Goal: Task Accomplishment & Management: Complete application form

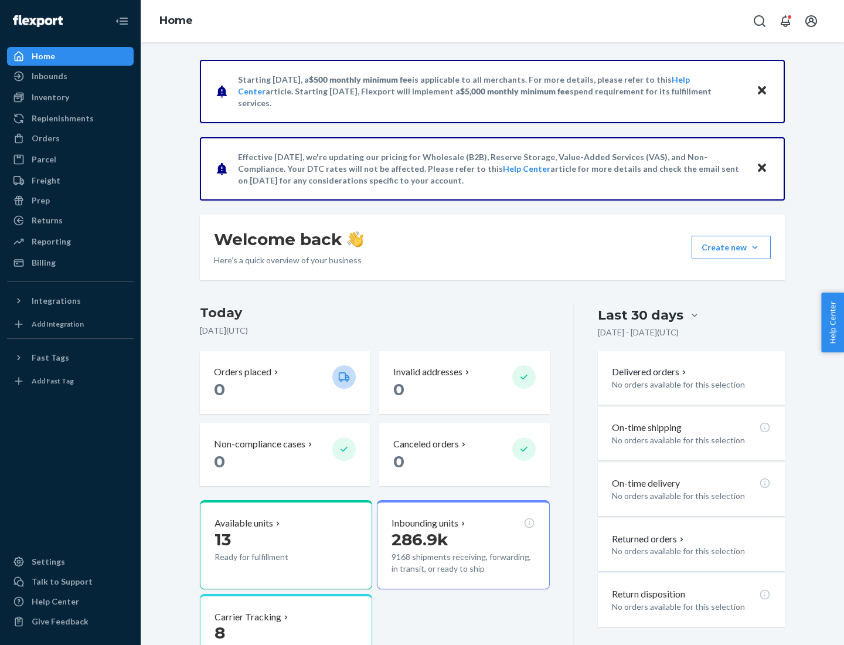
click at [755, 247] on button "Create new Create new inbound Create new order Create new product" at bounding box center [731, 247] width 79 height 23
click at [70, 76] on div "Inbounds" at bounding box center [70, 76] width 124 height 16
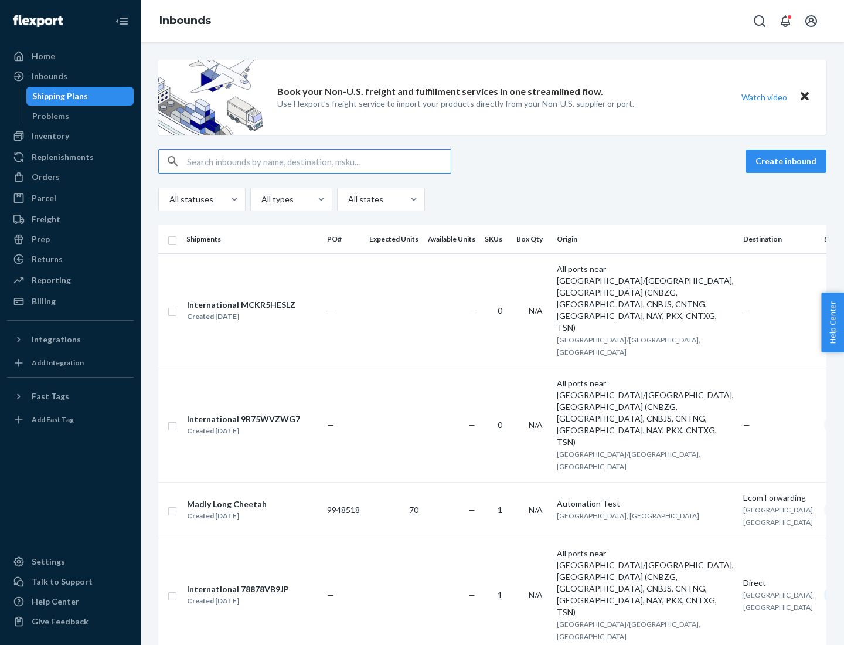
click at [788, 161] on button "Create inbound" at bounding box center [785, 160] width 81 height 23
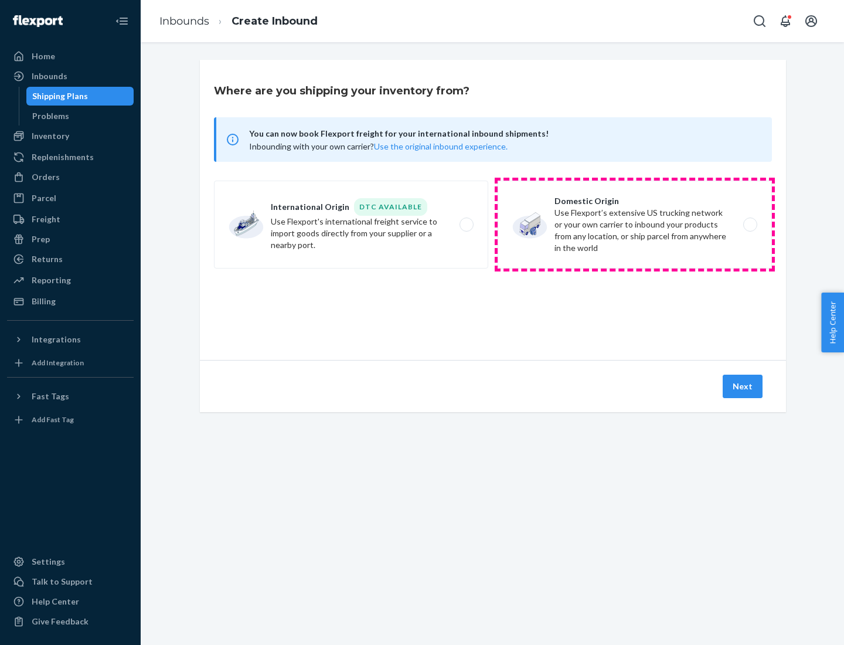
click at [635, 224] on label "Domestic Origin Use Flexport’s extensive US trucking network or your own carrie…" at bounding box center [635, 225] width 274 height 88
click at [750, 224] on input "Domestic Origin Use Flexport’s extensive US trucking network or your own carrie…" at bounding box center [754, 225] width 8 height 8
radio input "true"
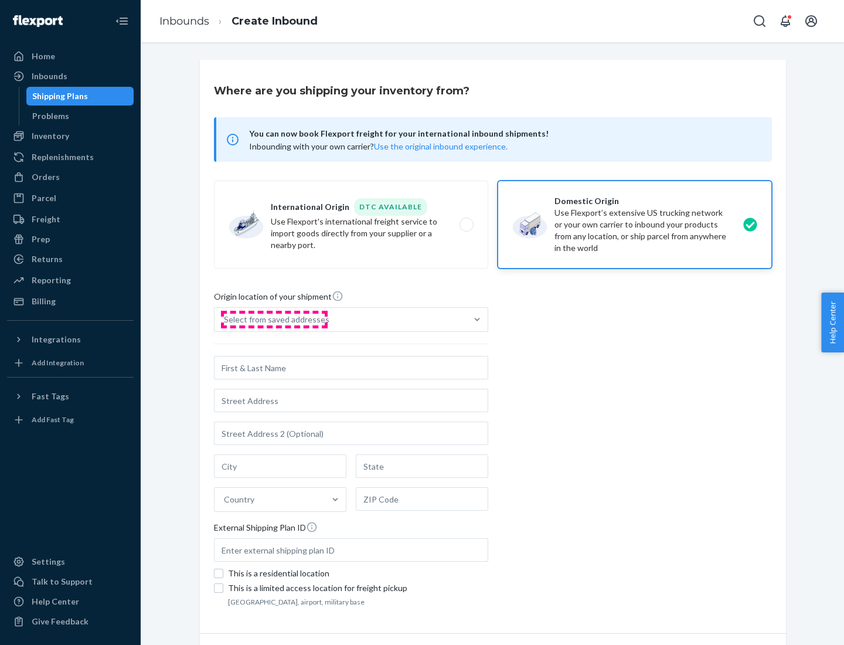
click at [274, 319] on div "Select from saved addresses" at bounding box center [276, 320] width 105 height 12
click at [225, 319] on input "Select from saved addresses" at bounding box center [224, 320] width 1 height 12
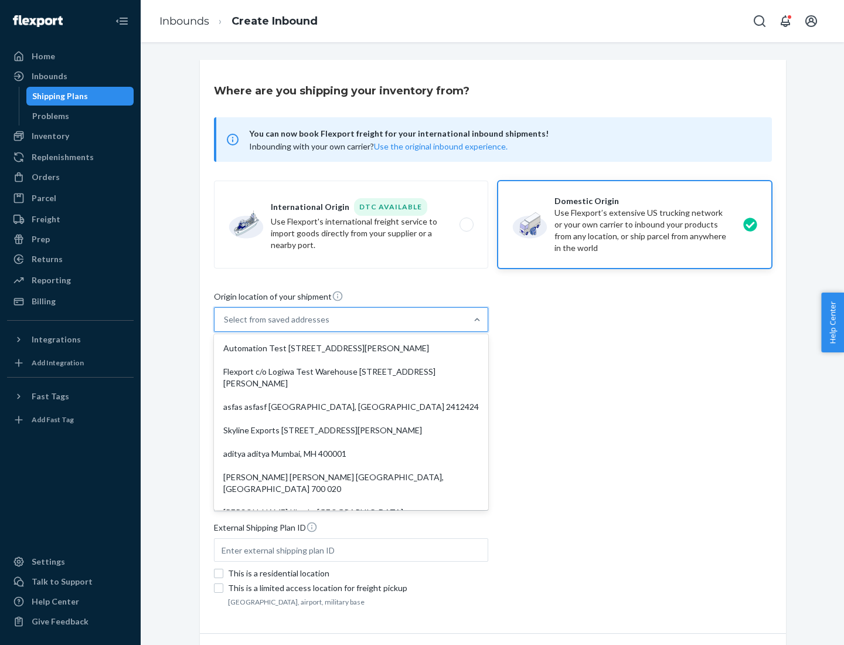
scroll to position [5, 0]
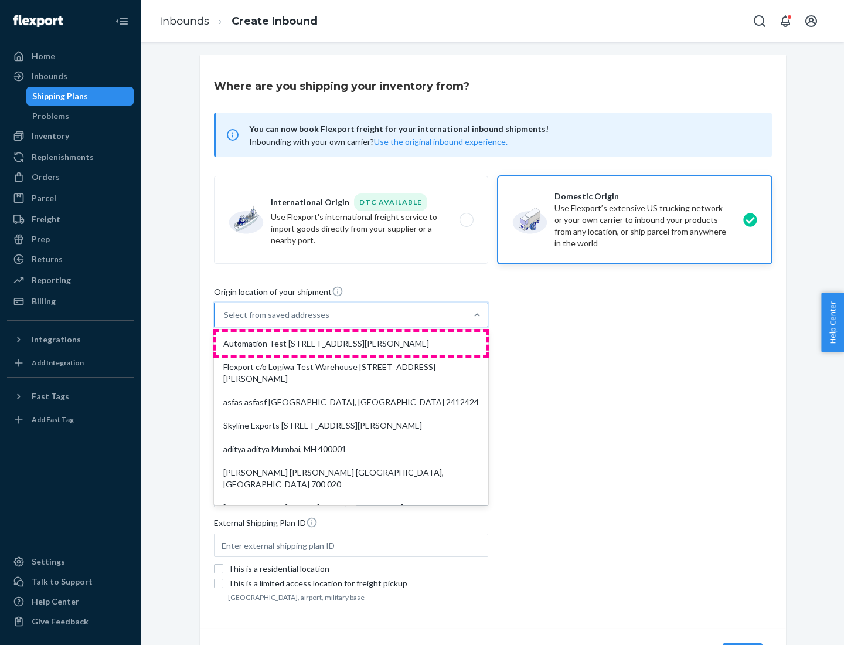
click at [351, 343] on div "Automation Test [STREET_ADDRESS][PERSON_NAME]" at bounding box center [351, 343] width 270 height 23
click at [225, 321] on input "option Automation Test [STREET_ADDRESS][PERSON_NAME]. 9 results available. Use …" at bounding box center [224, 315] width 1 height 12
type input "Automation Test"
type input "9th Floor"
type input "[GEOGRAPHIC_DATA]"
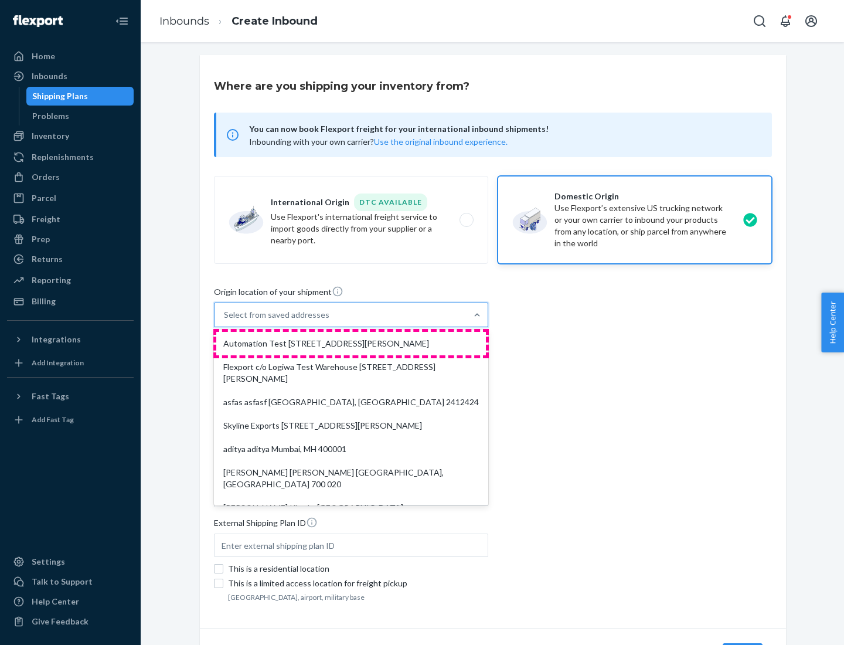
type input "CA"
type input "94104"
type input "[STREET_ADDRESS][PERSON_NAME]"
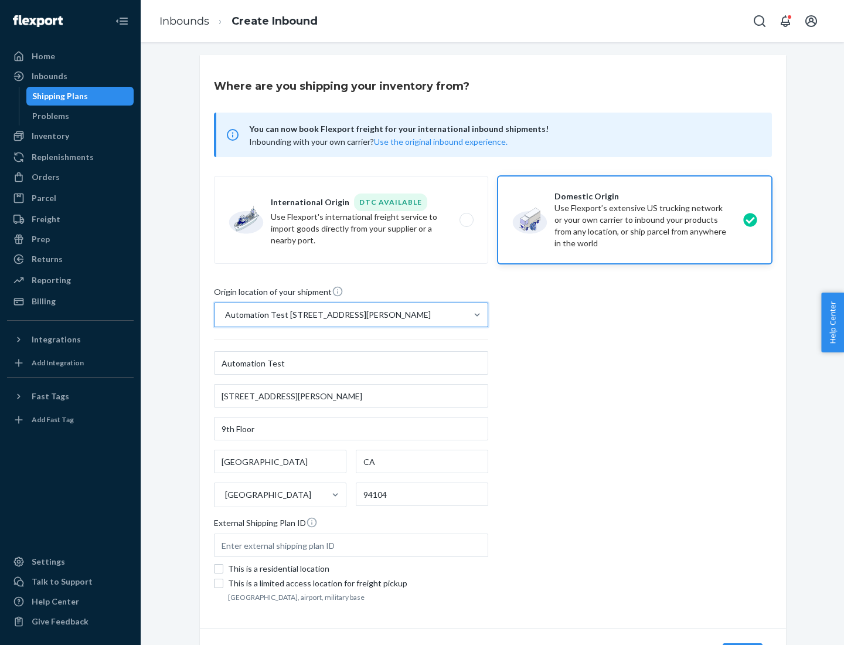
scroll to position [69, 0]
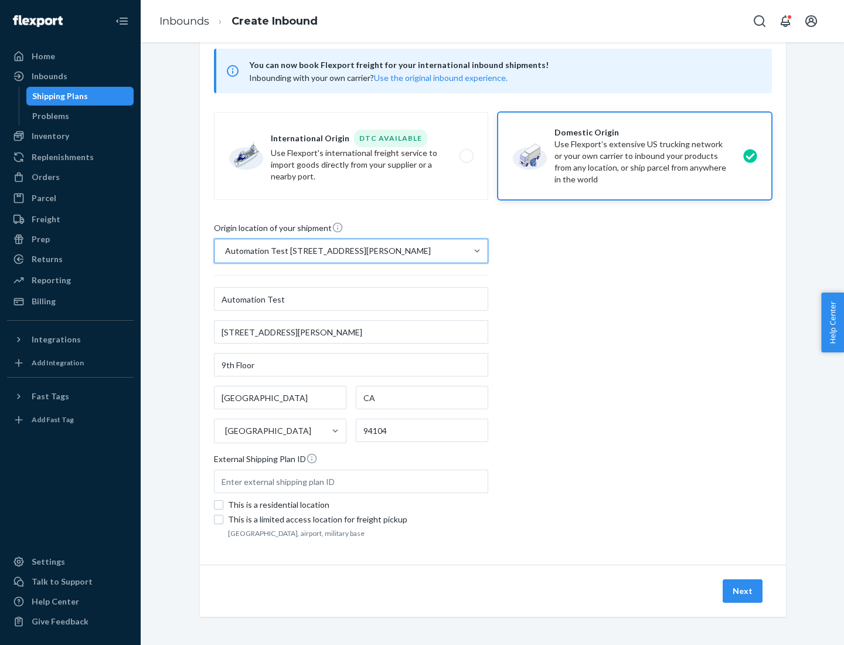
click at [743, 591] on button "Next" at bounding box center [743, 590] width 40 height 23
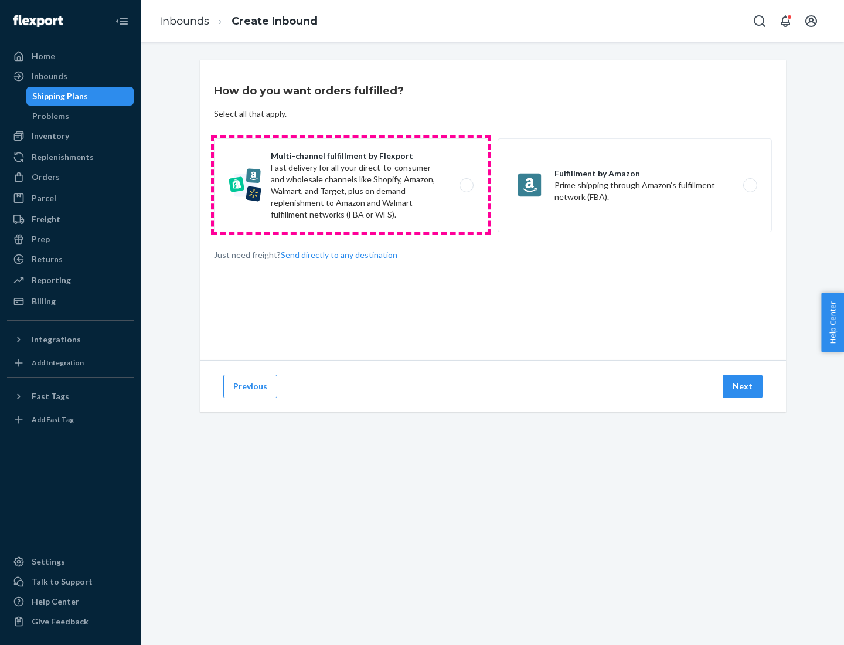
click at [351, 185] on label "Multi-channel fulfillment by Flexport Fast delivery for all your direct-to-cons…" at bounding box center [351, 185] width 274 height 94
click at [466, 185] on input "Multi-channel fulfillment by Flexport Fast delivery for all your direct-to-cons…" at bounding box center [470, 186] width 8 height 8
radio input "true"
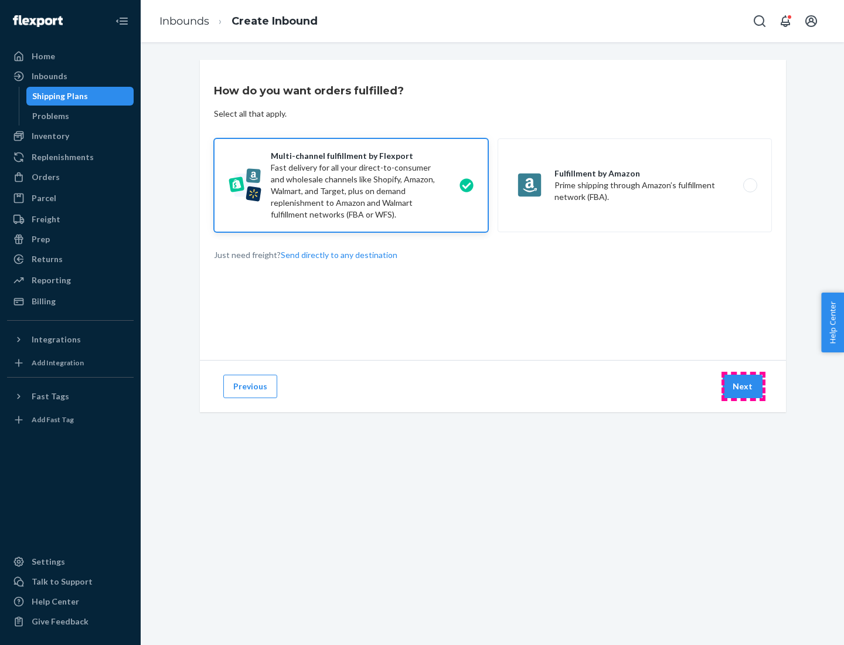
click at [743, 386] on button "Next" at bounding box center [743, 385] width 40 height 23
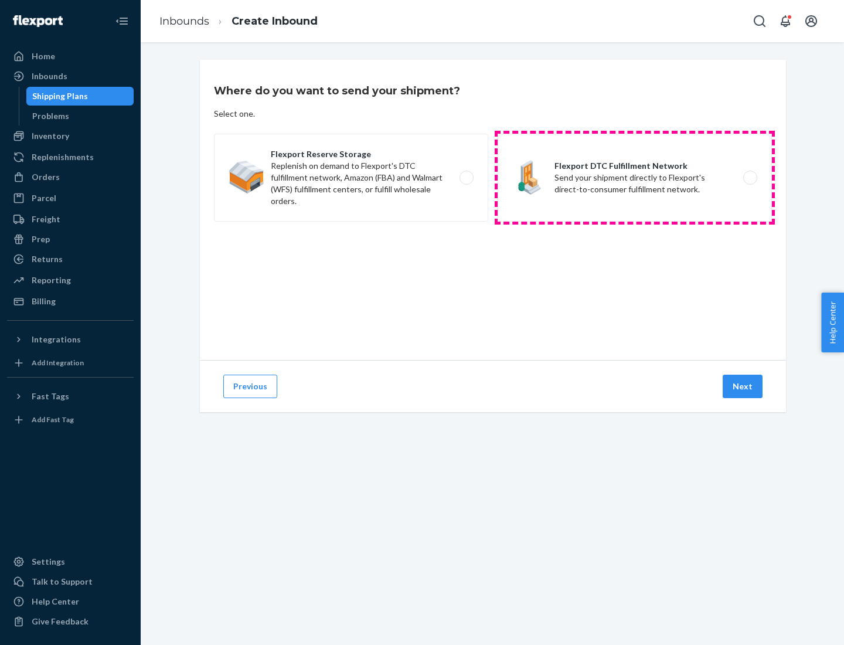
click at [635, 178] on label "Flexport DTC Fulfillment Network Send your shipment directly to Flexport's dire…" at bounding box center [635, 178] width 274 height 88
click at [750, 178] on input "Flexport DTC Fulfillment Network Send your shipment directly to Flexport's dire…" at bounding box center [754, 178] width 8 height 8
radio input "true"
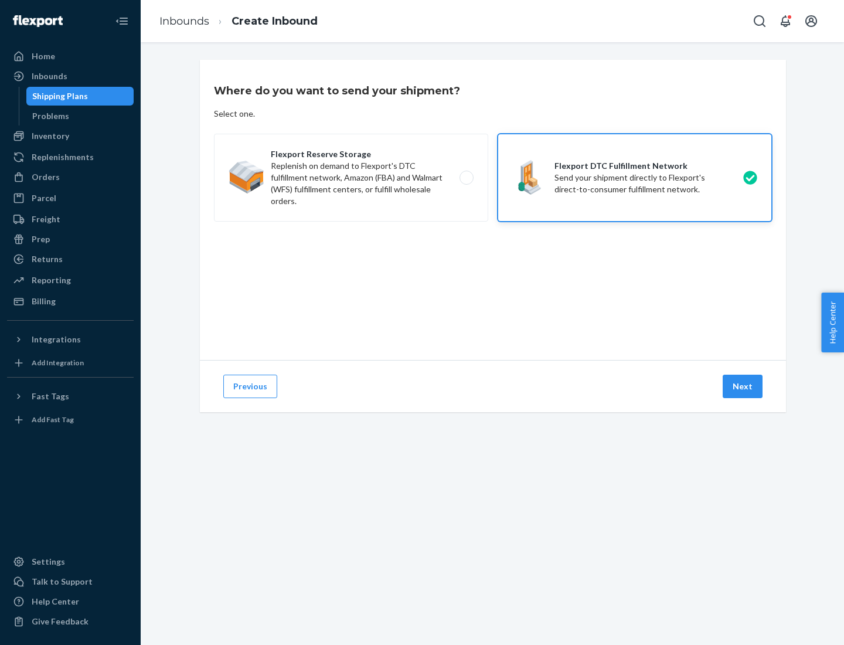
click at [743, 386] on button "Next" at bounding box center [743, 385] width 40 height 23
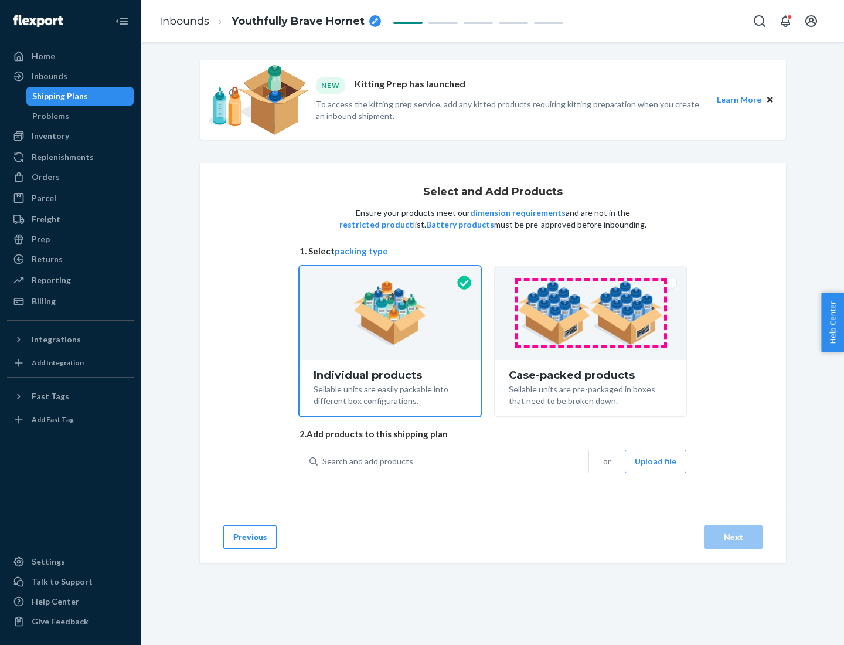
click at [591, 313] on img at bounding box center [590, 313] width 146 height 64
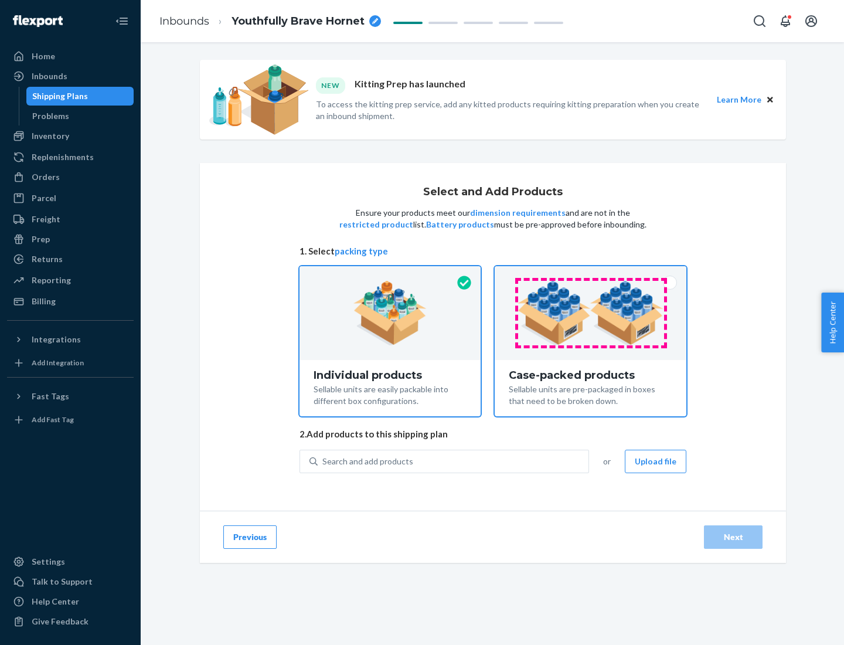
click at [591, 274] on input "Case-packed products Sellable units are pre-packaged in boxes that need to be b…" at bounding box center [591, 270] width 8 height 8
radio input "true"
radio input "false"
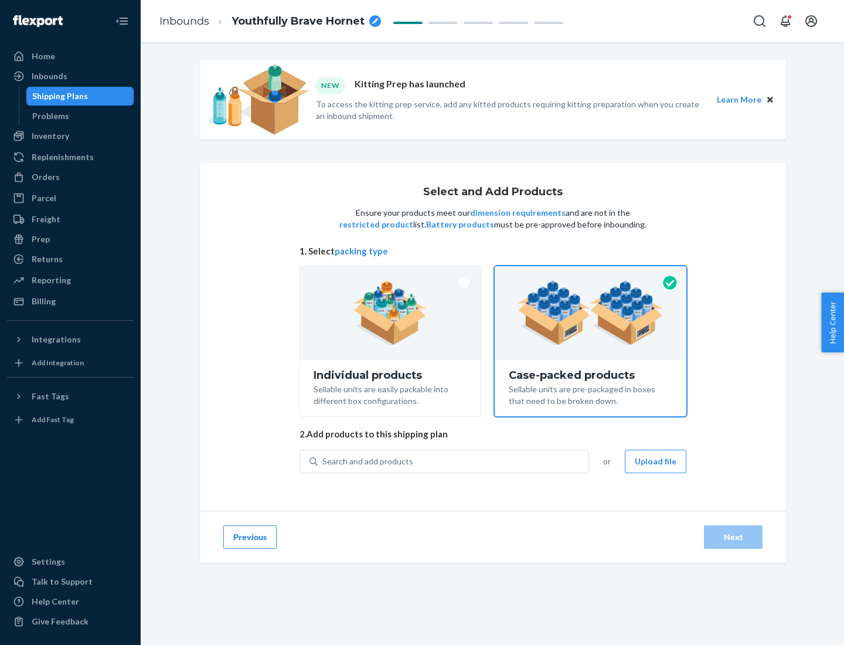
click at [454, 461] on div "Search and add products" at bounding box center [453, 461] width 271 height 21
click at [324, 461] on input "Search and add products" at bounding box center [322, 461] width 1 height 12
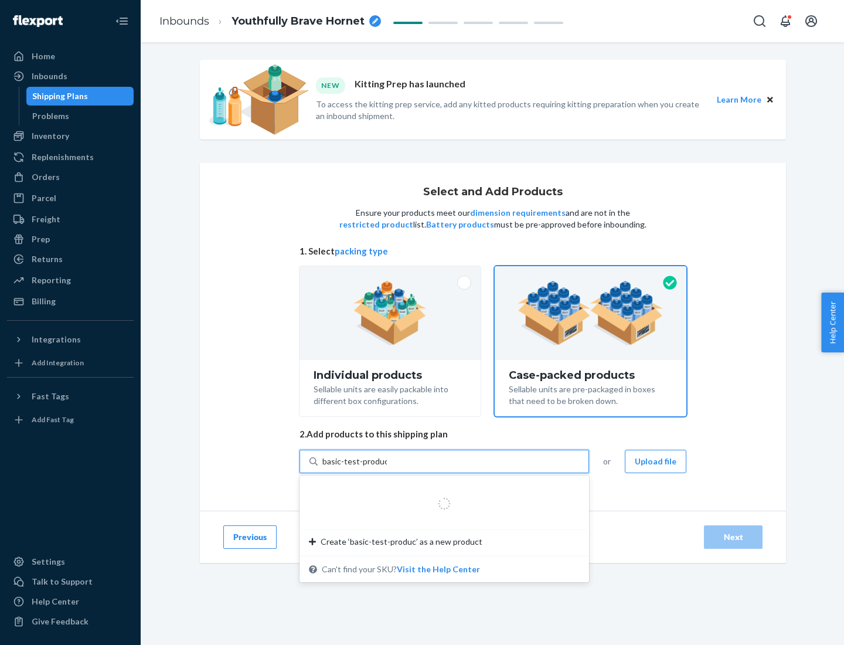
type input "basic-test-product-1"
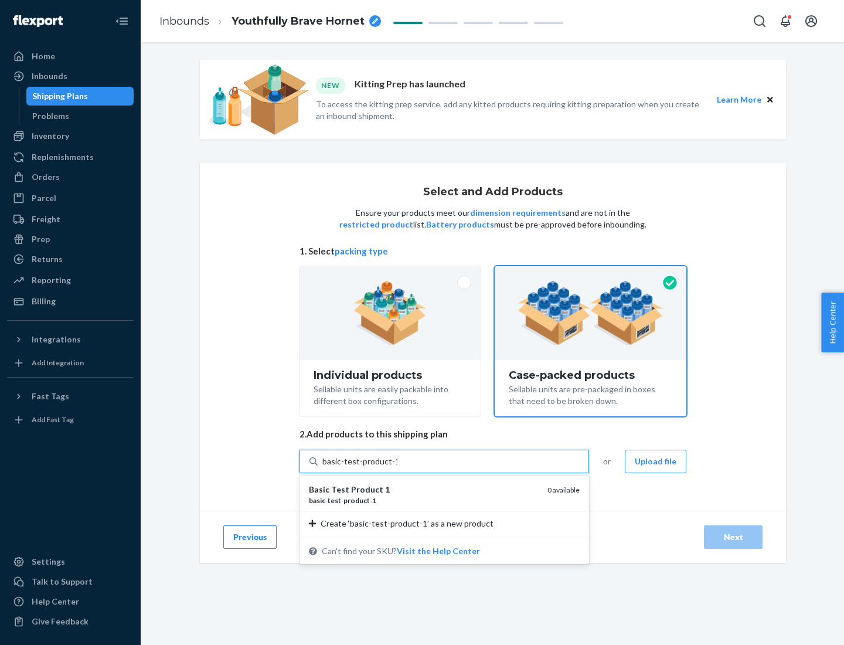
click at [424, 500] on div "basic - test - product - 1" at bounding box center [423, 500] width 229 height 10
click at [397, 467] on input "basic-test-product-1" at bounding box center [359, 461] width 75 height 12
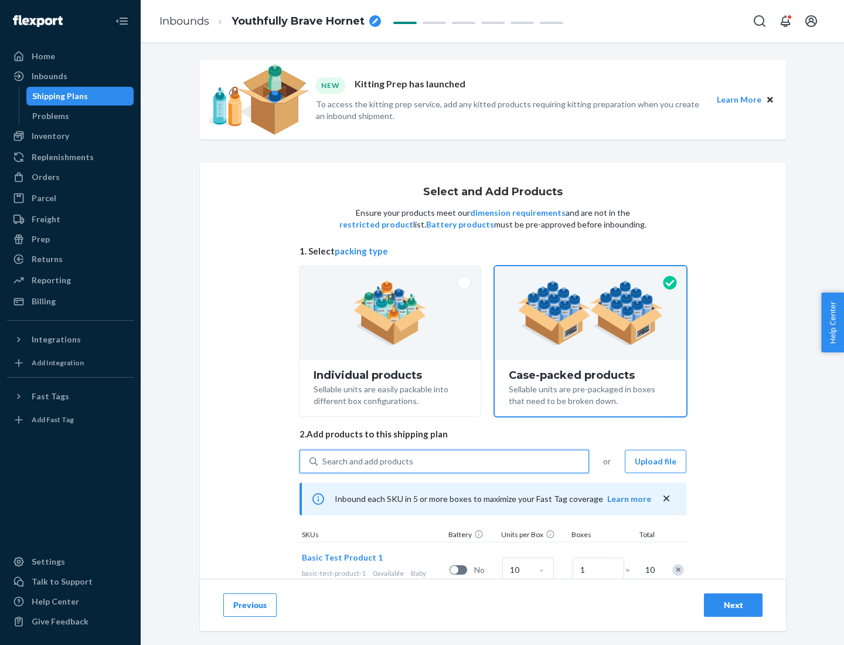
scroll to position [42, 0]
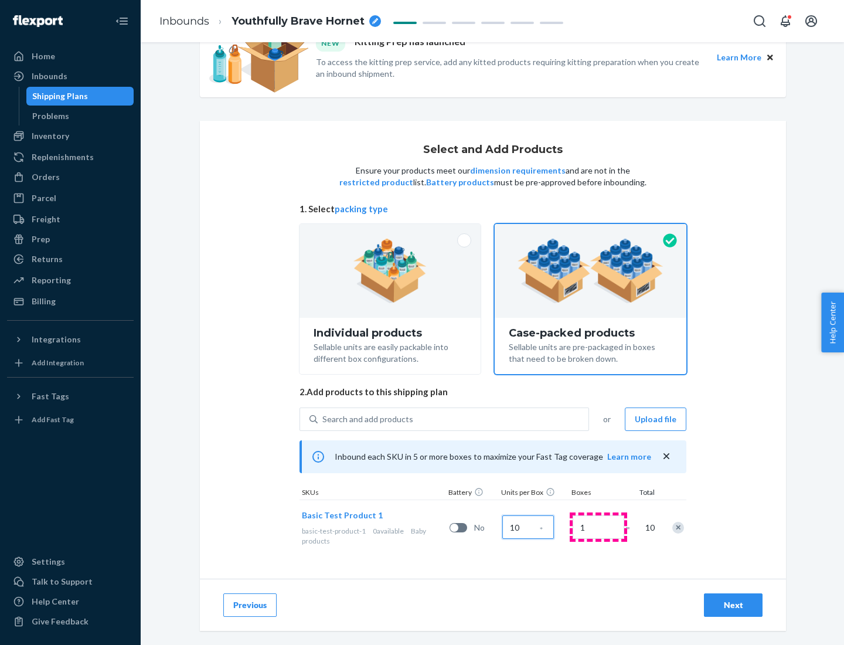
type input "10"
type input "7"
click at [733, 605] on div "Next" at bounding box center [733, 605] width 39 height 12
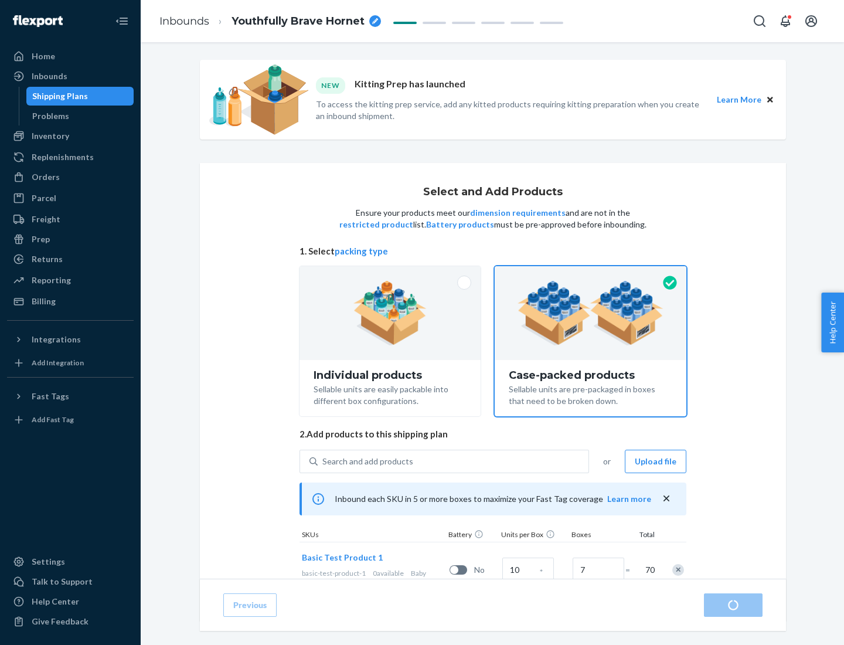
radio input "true"
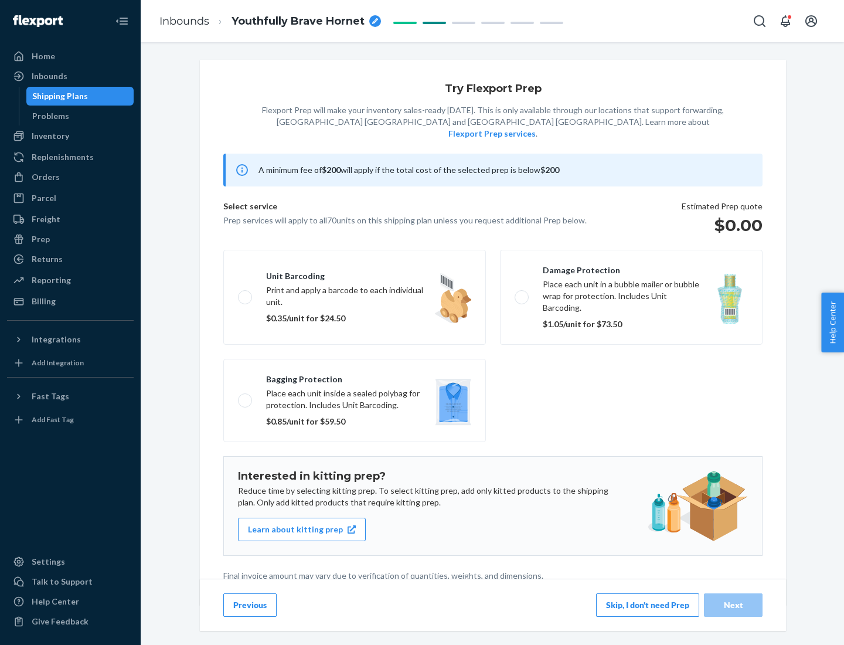
scroll to position [3, 0]
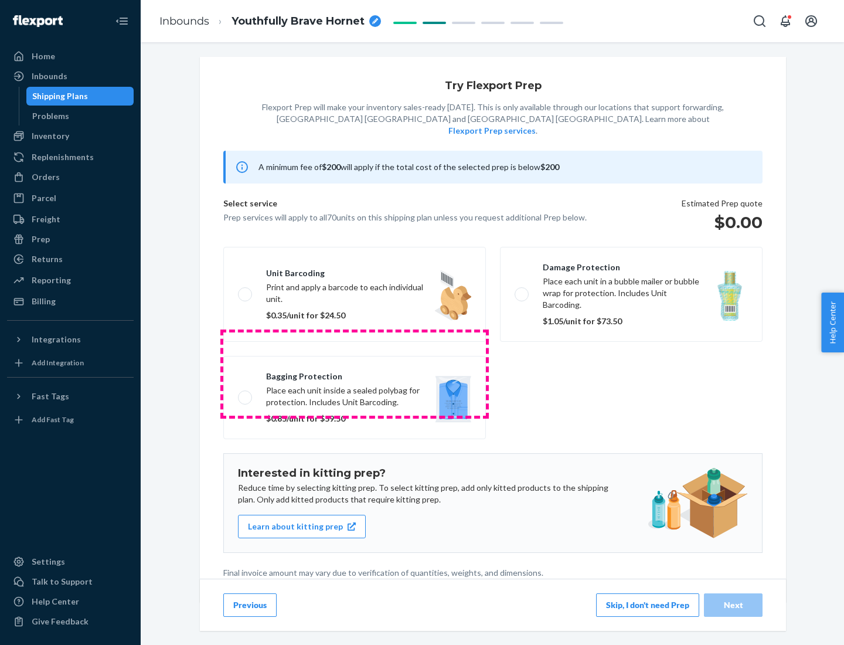
click at [355, 373] on label "Bagging protection Place each unit inside a sealed polybag for protection. Incl…" at bounding box center [354, 397] width 263 height 83
click at [246, 393] on input "Bagging protection Place each unit inside a sealed polybag for protection. Incl…" at bounding box center [242, 397] width 8 height 8
checkbox input "true"
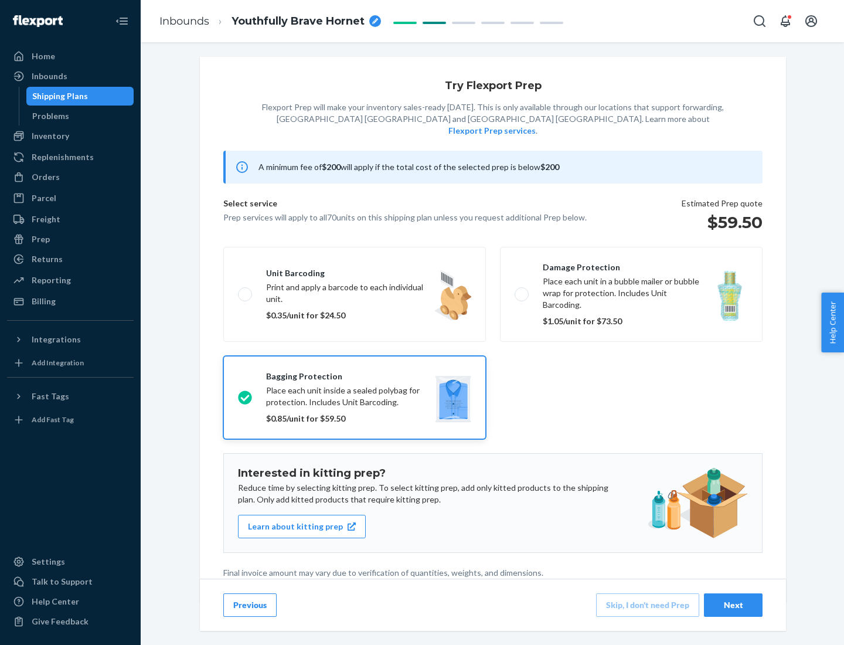
click at [733, 604] on div "Next" at bounding box center [733, 605] width 39 height 12
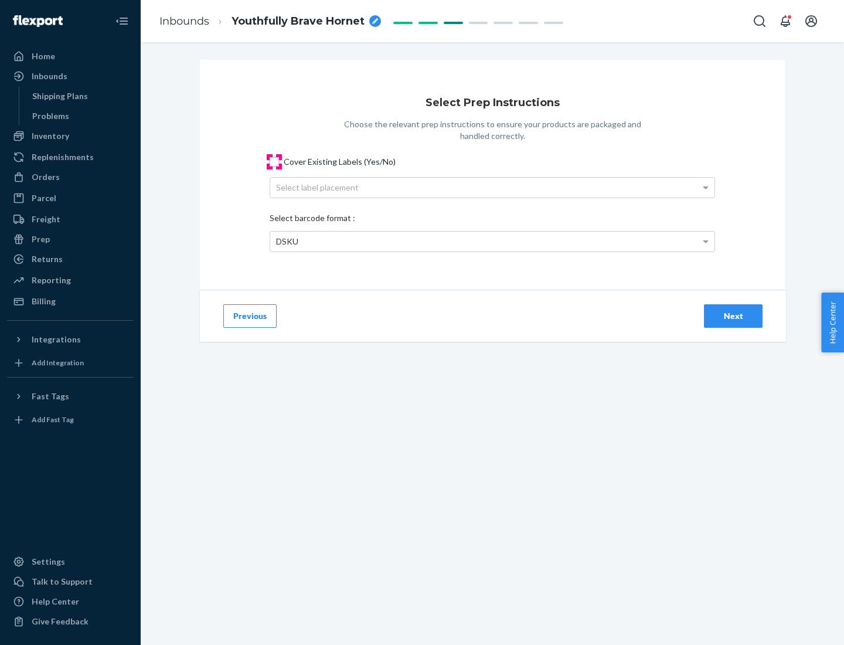
click at [274, 161] on input "Cover Existing Labels (Yes/No)" at bounding box center [274, 161] width 9 height 9
checkbox input "true"
click at [492, 187] on div "Select label placement" at bounding box center [492, 188] width 444 height 20
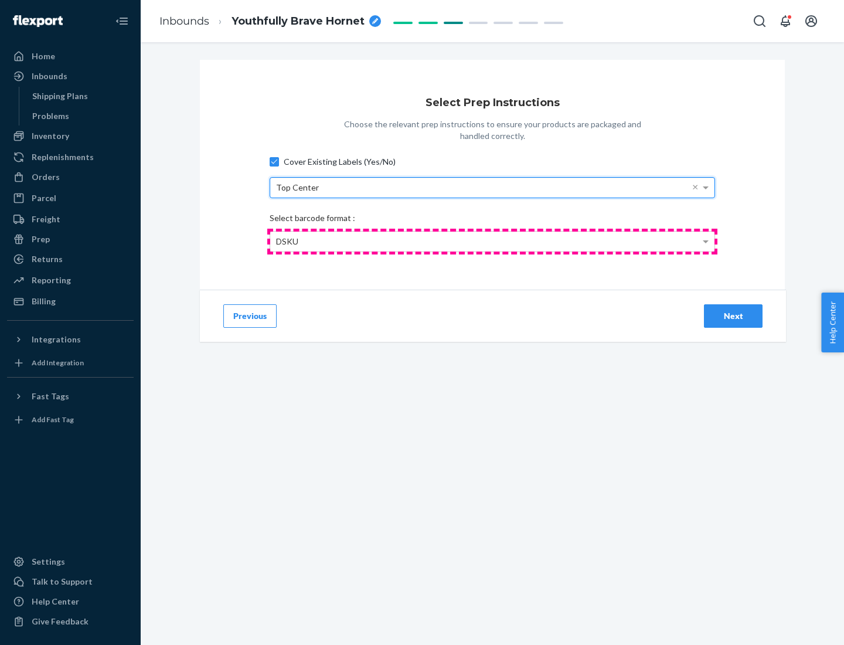
click at [492, 241] on div "DSKU" at bounding box center [492, 241] width 444 height 20
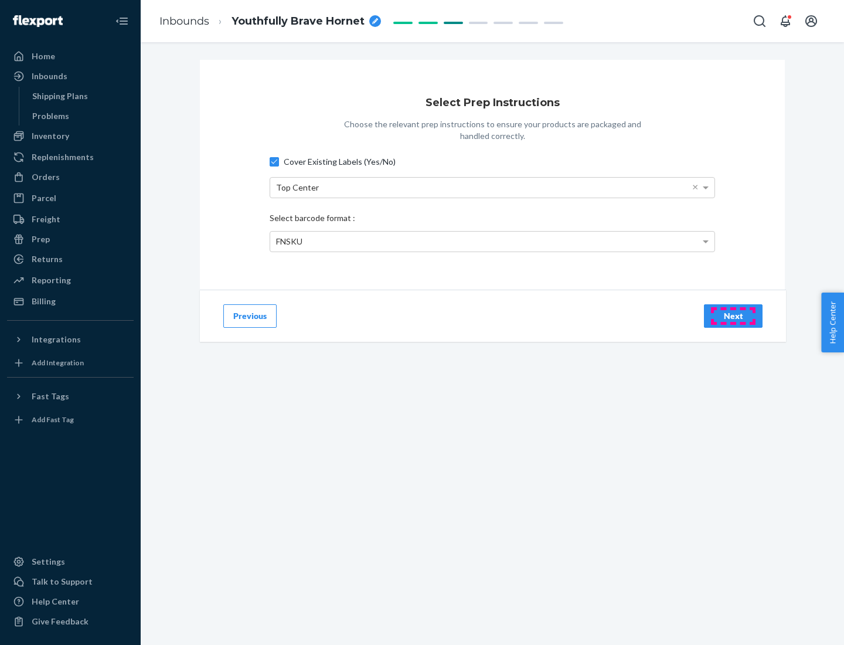
click at [733, 315] on div "Next" at bounding box center [733, 316] width 39 height 12
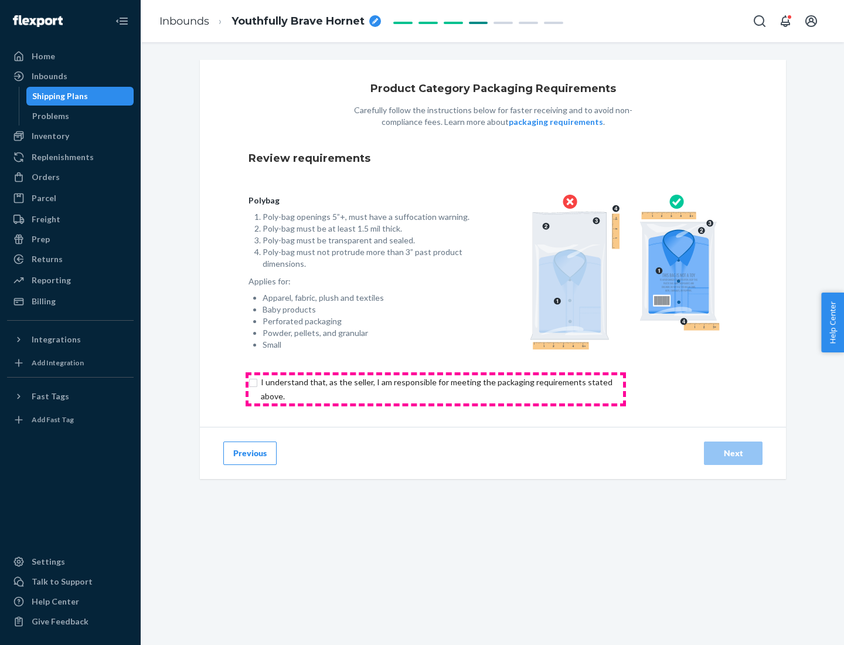
click at [435, 389] on input "checkbox" at bounding box center [443, 389] width 390 height 28
checkbox input "true"
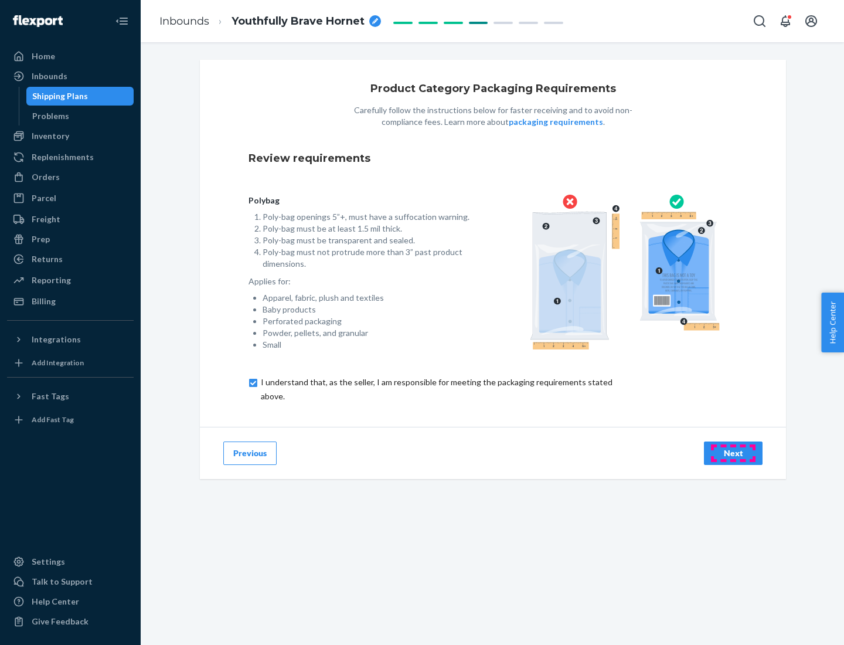
click at [733, 452] on div "Next" at bounding box center [733, 453] width 39 height 12
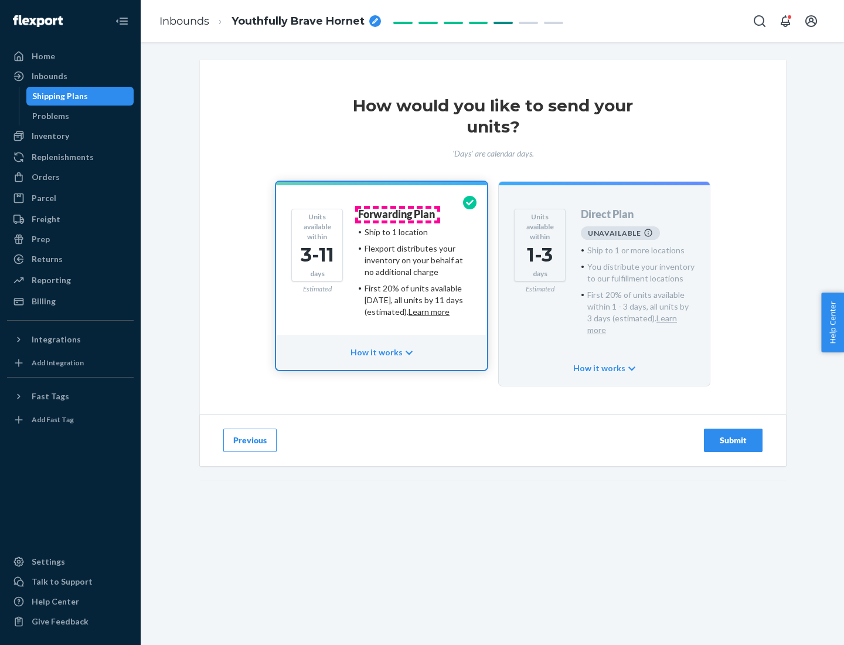
click at [397, 214] on h4 "Forwarding Plan" at bounding box center [396, 215] width 77 height 12
click at [733, 434] on div "Submit" at bounding box center [733, 440] width 39 height 12
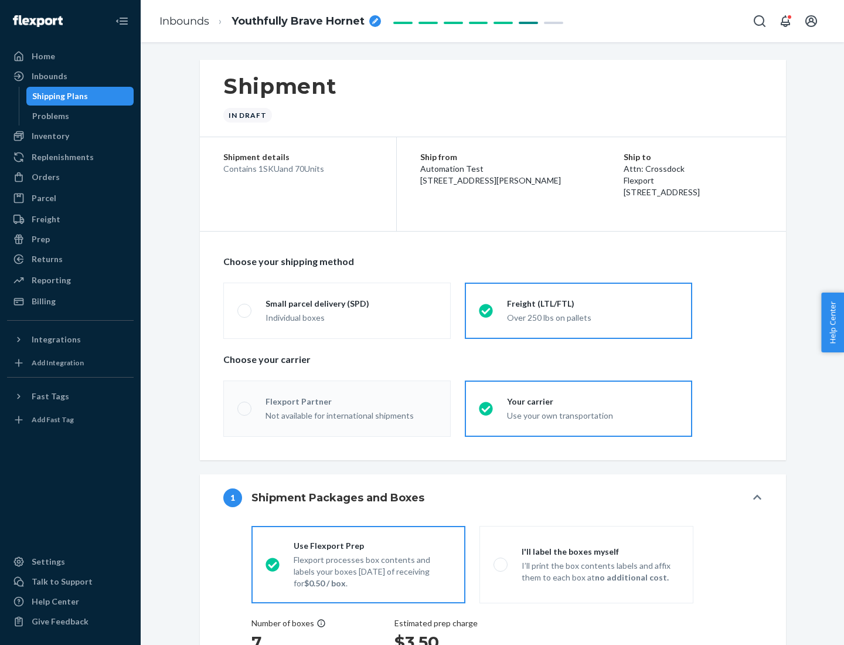
radio input "true"
radio input "false"
radio input "true"
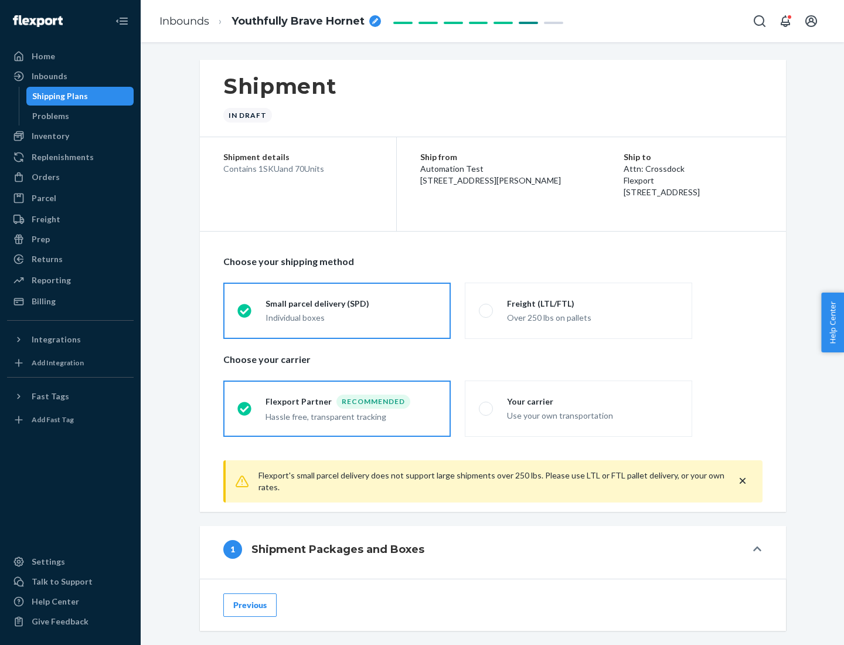
click at [351, 316] on div "Individual boxes" at bounding box center [350, 318] width 171 height 12
click at [245, 314] on input "Small parcel delivery (SPD) Individual boxes" at bounding box center [241, 311] width 8 height 8
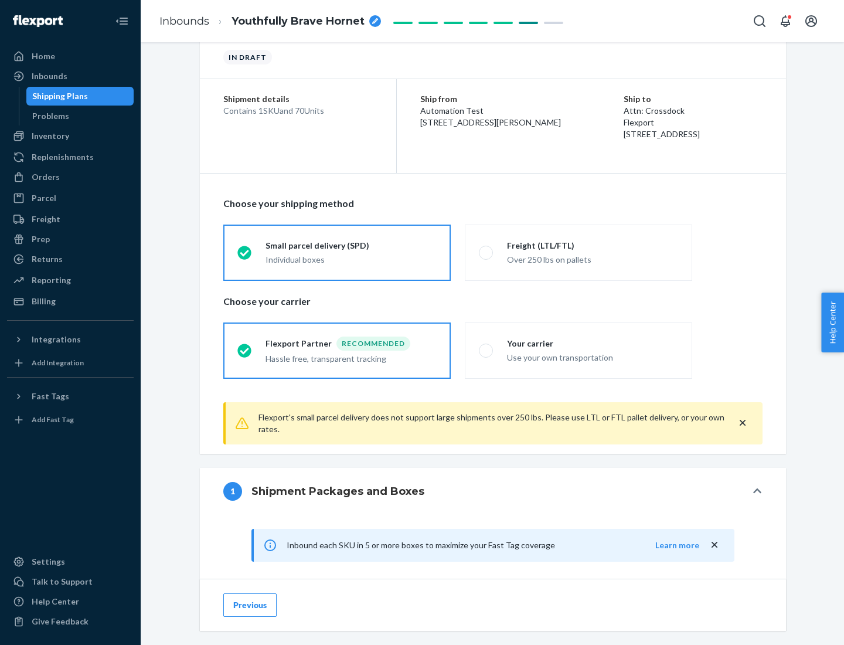
click at [593, 343] on div "Your carrier" at bounding box center [592, 344] width 171 height 12
click at [486, 346] on input "Your carrier Use your own transportation" at bounding box center [483, 350] width 8 height 8
radio input "true"
radio input "false"
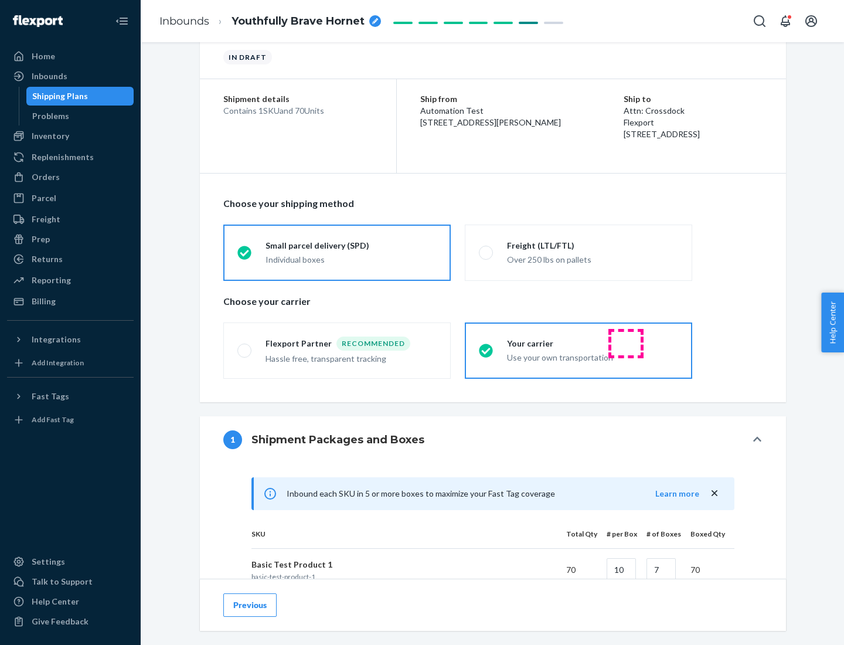
scroll to position [284, 0]
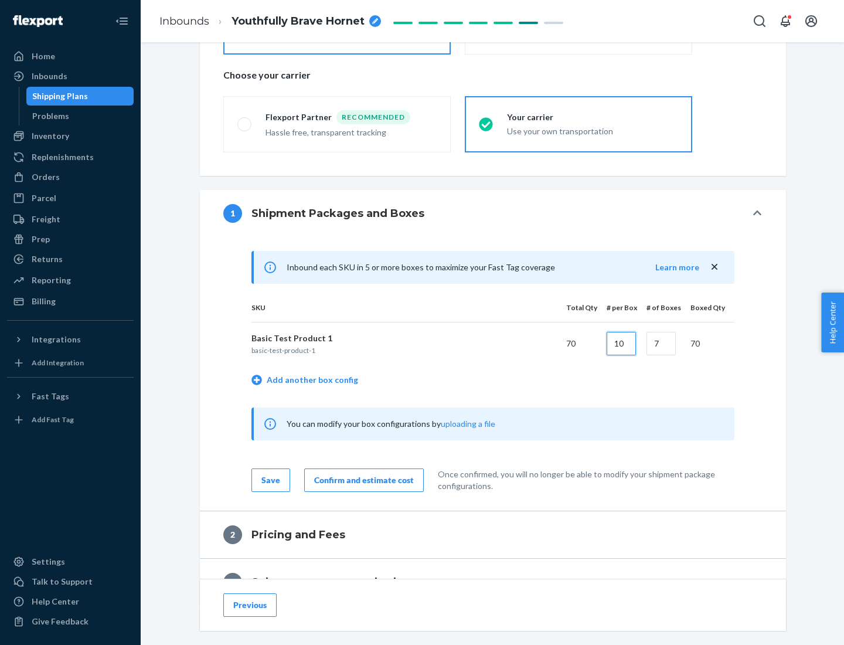
type input "10"
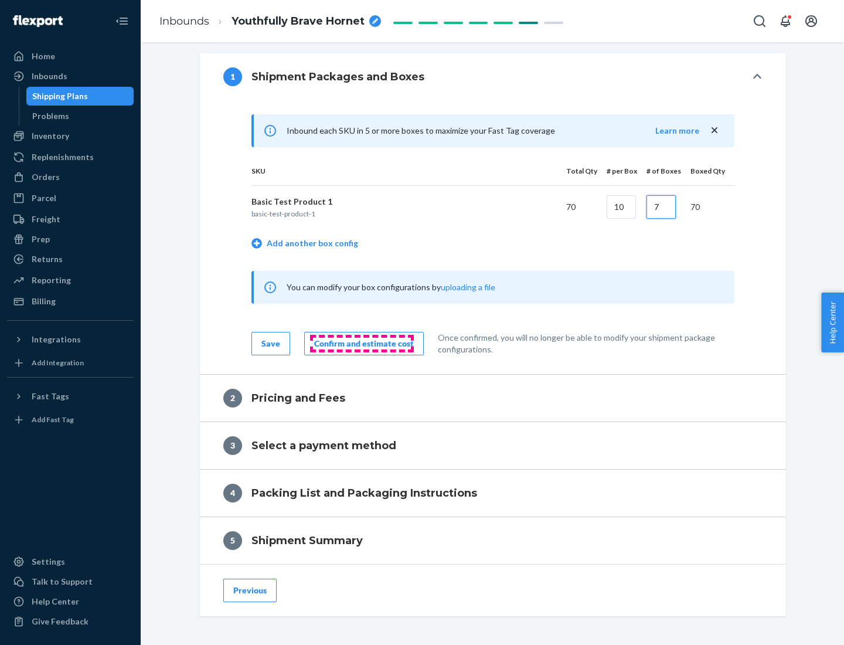
type input "7"
click at [362, 343] on div "Confirm and estimate cost" at bounding box center [364, 344] width 100 height 12
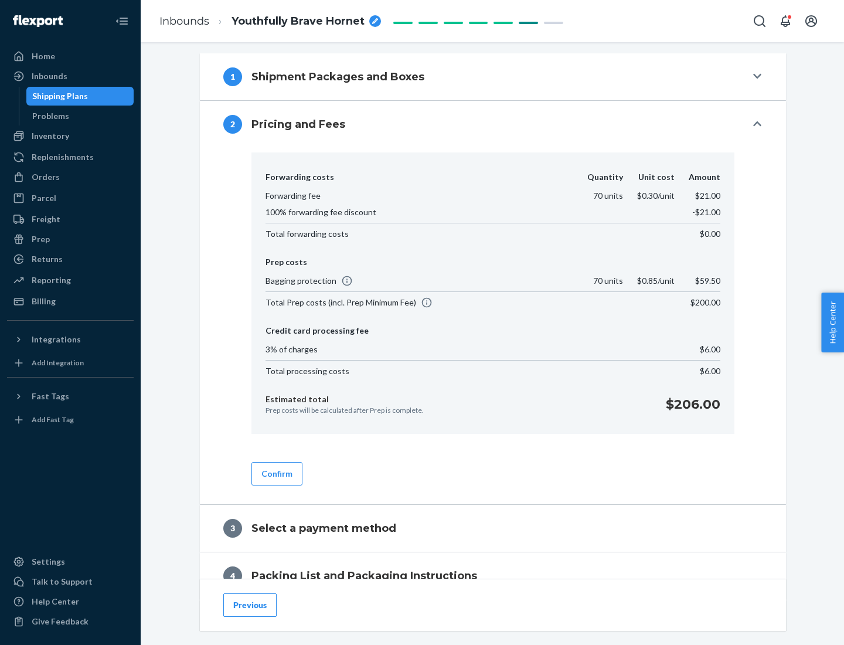
scroll to position [476, 0]
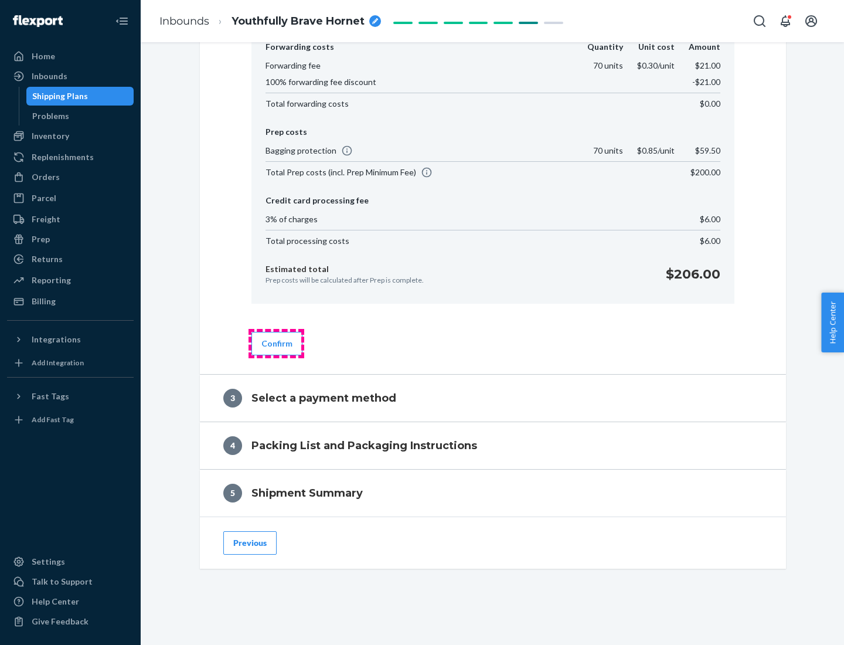
click at [276, 343] on button "Confirm" at bounding box center [276, 343] width 51 height 23
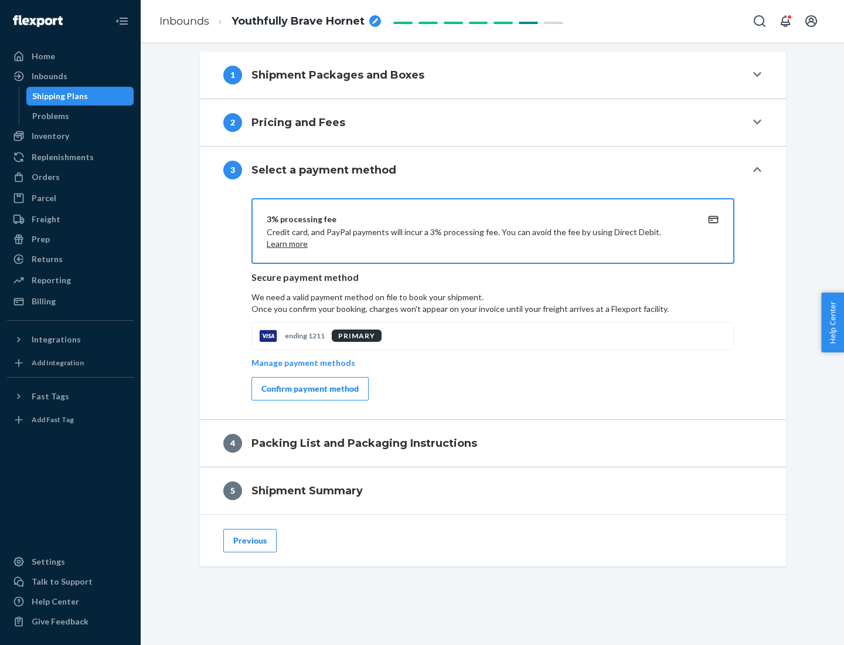
scroll to position [423, 0]
click at [309, 389] on div "Confirm payment method" at bounding box center [309, 389] width 97 height 12
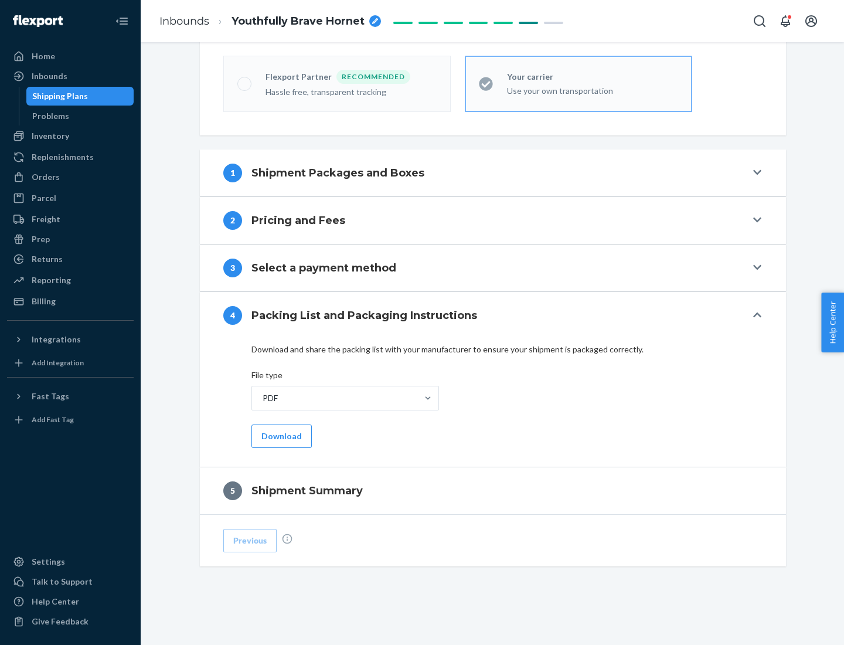
scroll to position [325, 0]
click at [280, 435] on button "Download" at bounding box center [281, 435] width 60 height 23
